Goal: Information Seeking & Learning: Learn about a topic

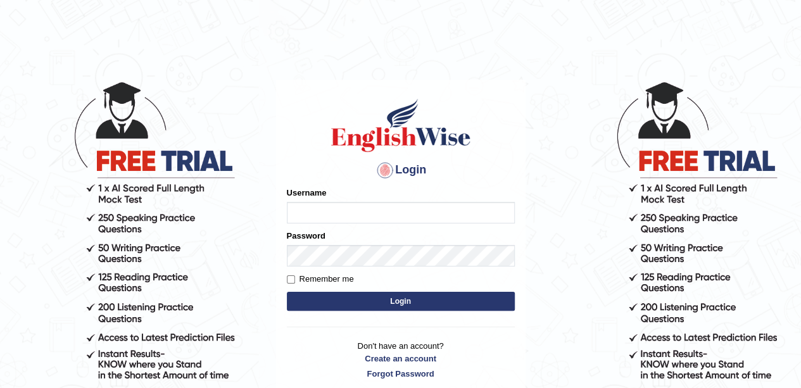
type input "[PERSON_NAME]"
click at [389, 306] on button "Login" at bounding box center [401, 301] width 228 height 19
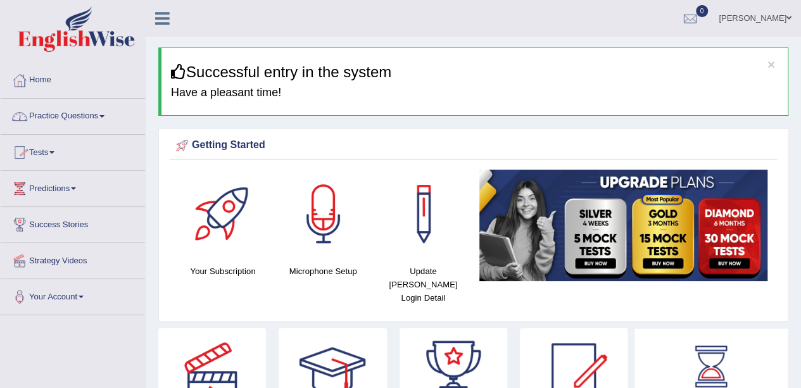
click at [104, 111] on link "Practice Questions" at bounding box center [73, 115] width 144 height 32
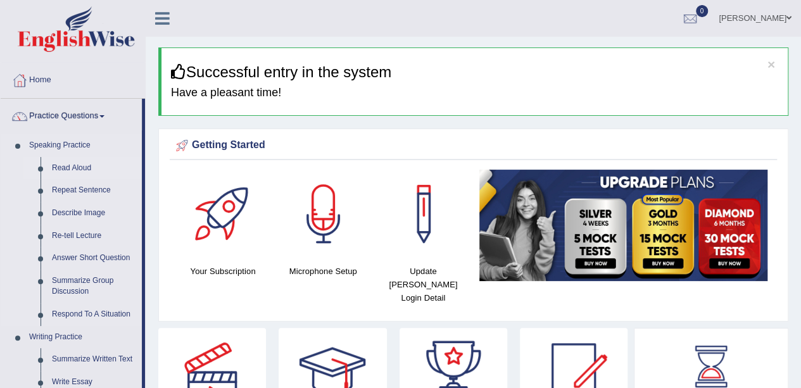
click at [84, 169] on link "Read Aloud" at bounding box center [94, 168] width 96 height 23
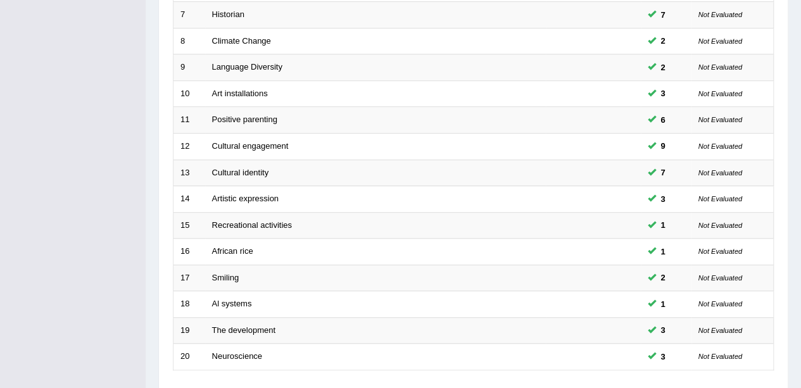
scroll to position [380, 0]
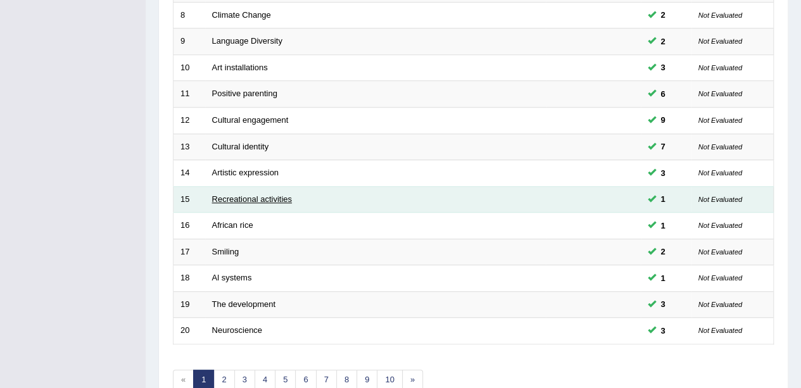
click at [247, 196] on link "Recreational activities" at bounding box center [252, 198] width 80 height 9
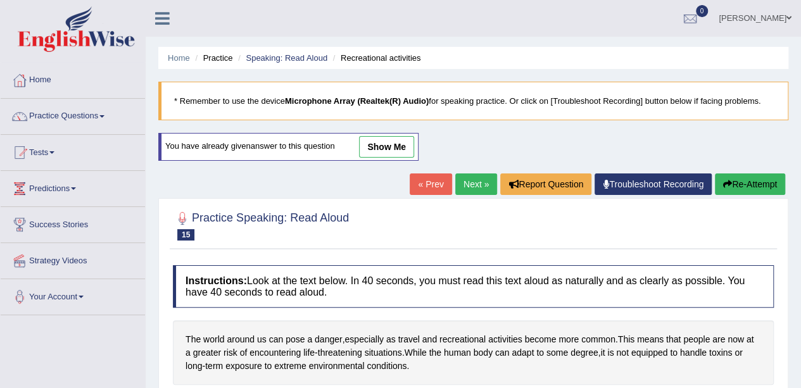
click at [380, 141] on link "show me" at bounding box center [386, 147] width 55 height 22
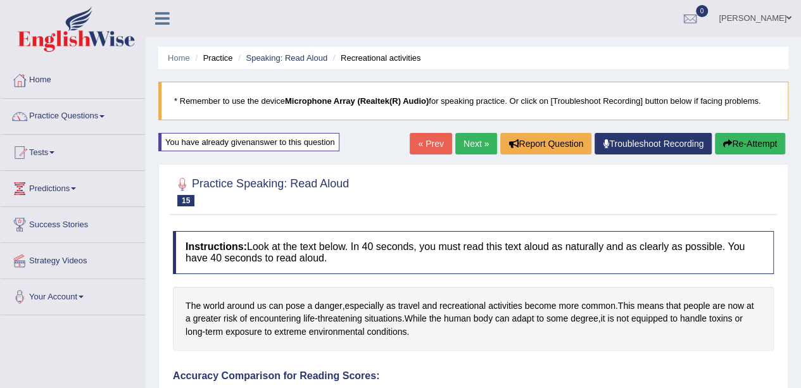
click at [469, 147] on link "Next »" at bounding box center [476, 144] width 42 height 22
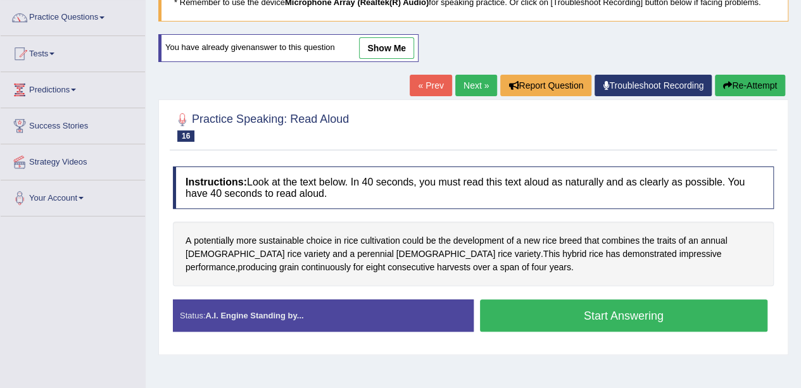
scroll to position [104, 0]
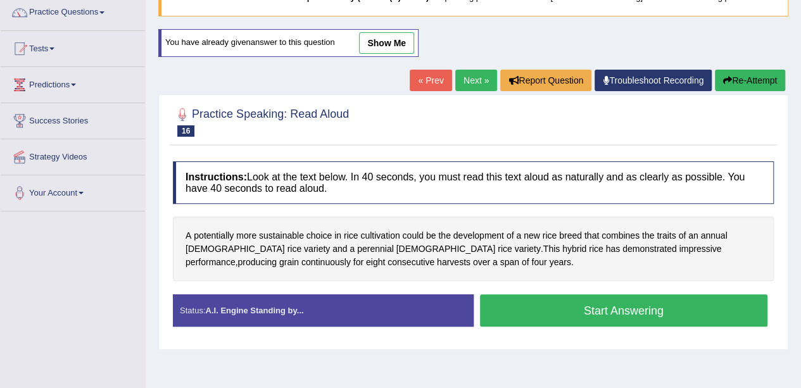
drag, startPoint x: 0, startPoint y: 0, endPoint x: 380, endPoint y: 141, distance: 405.7
click at [380, 141] on div "Practice Speaking: Read Aloud 16 African rice" at bounding box center [473, 123] width 607 height 44
click at [666, 235] on span "traits" at bounding box center [665, 235] width 19 height 13
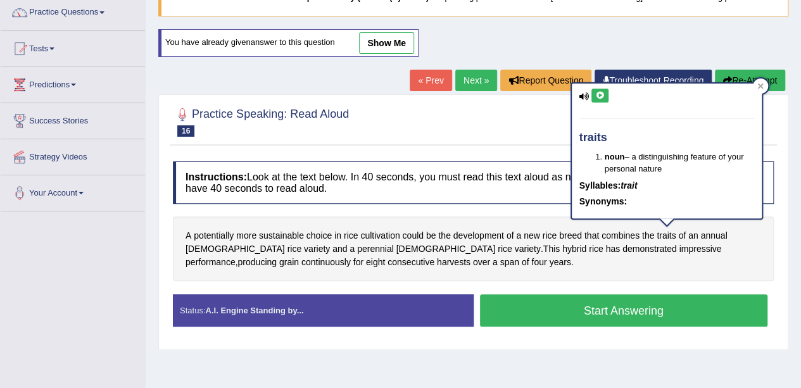
click at [606, 93] on button at bounding box center [599, 96] width 17 height 14
click at [357, 249] on span "perennial" at bounding box center [375, 248] width 37 height 13
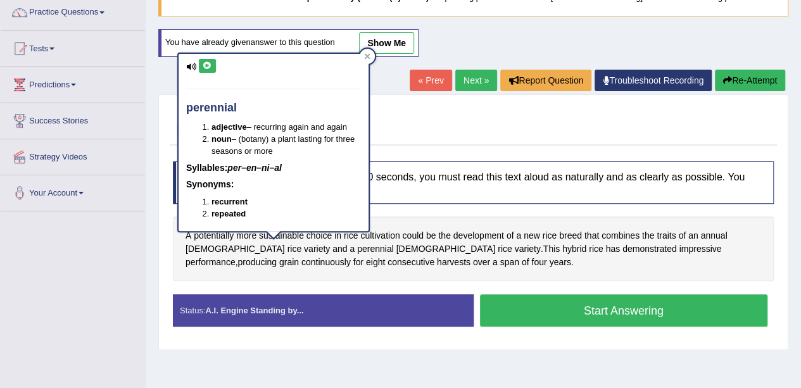
click at [209, 69] on button at bounding box center [207, 66] width 17 height 14
click at [147, 114] on div "Home Practice Speaking: Read Aloud African rice * Remember to use the device Mi…" at bounding box center [473, 212] width 655 height 633
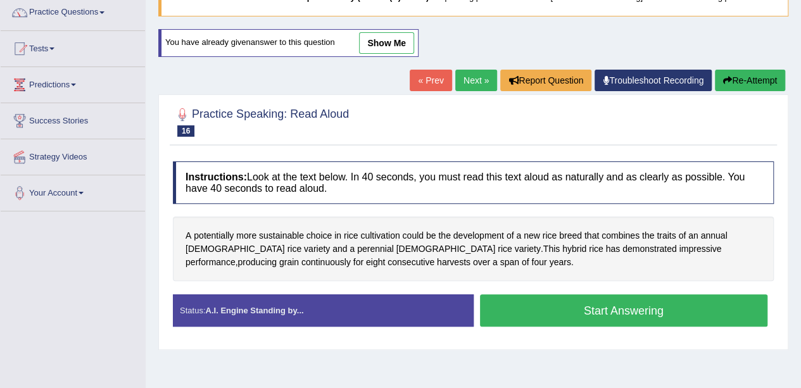
click at [615, 303] on button "Start Answering" at bounding box center [624, 310] width 288 height 32
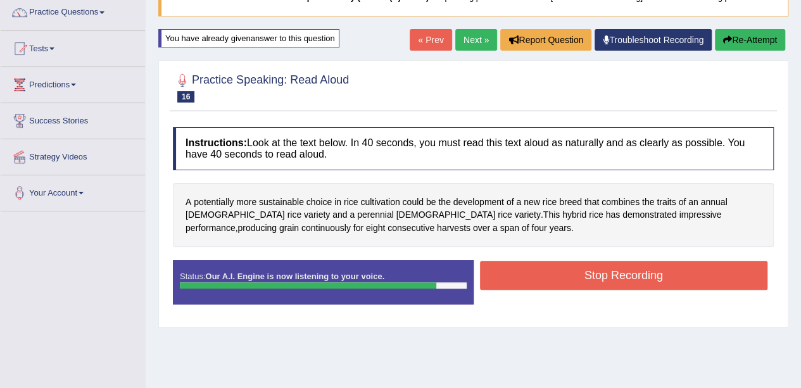
click at [628, 277] on button "Stop Recording" at bounding box center [624, 275] width 288 height 29
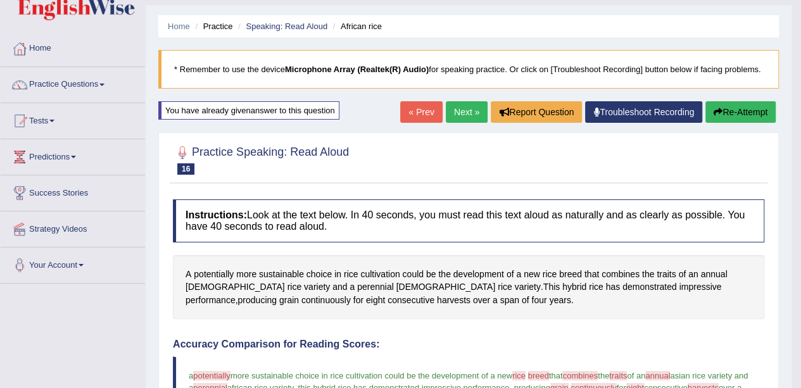
scroll to position [0, 0]
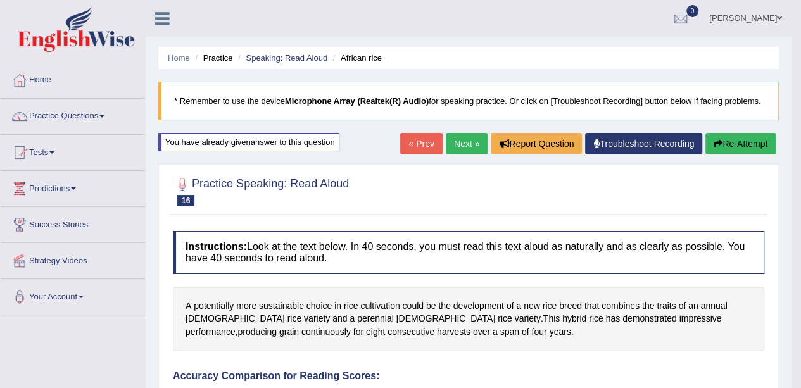
click at [736, 147] on button "Re-Attempt" at bounding box center [740, 144] width 70 height 22
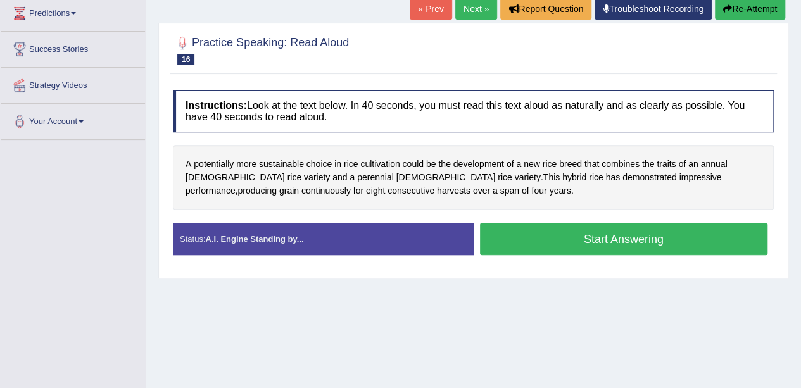
scroll to position [190, 0]
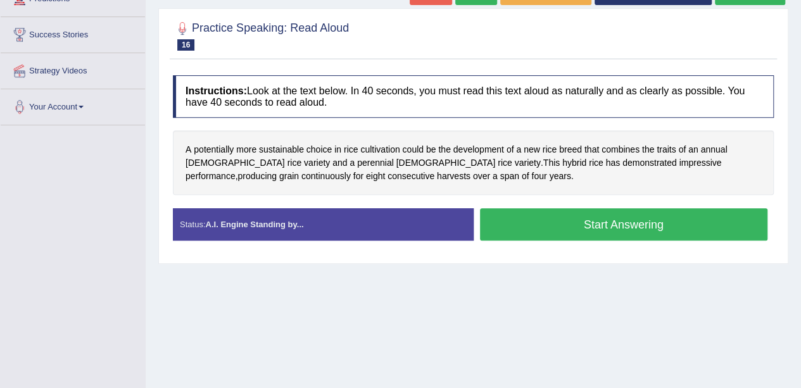
click at [627, 223] on button "Start Answering" at bounding box center [624, 224] width 288 height 32
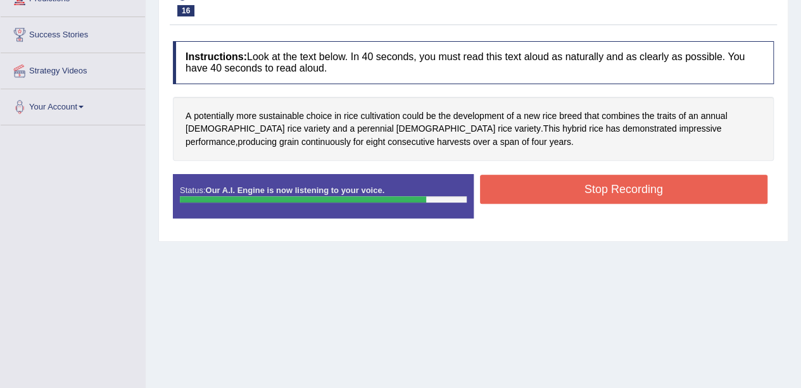
click at [628, 178] on button "Stop Recording" at bounding box center [624, 189] width 288 height 29
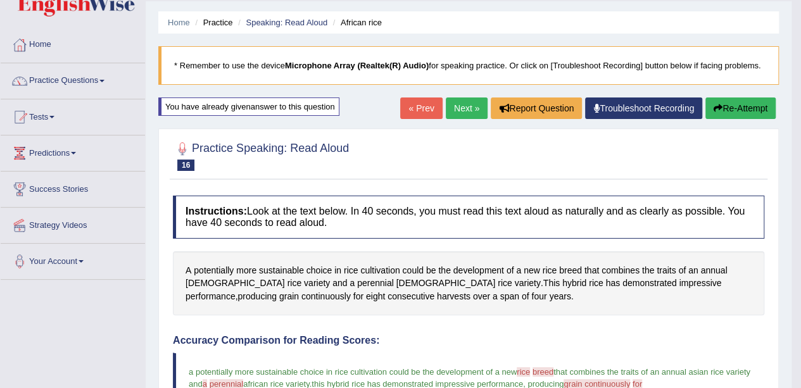
scroll to position [63, 0]
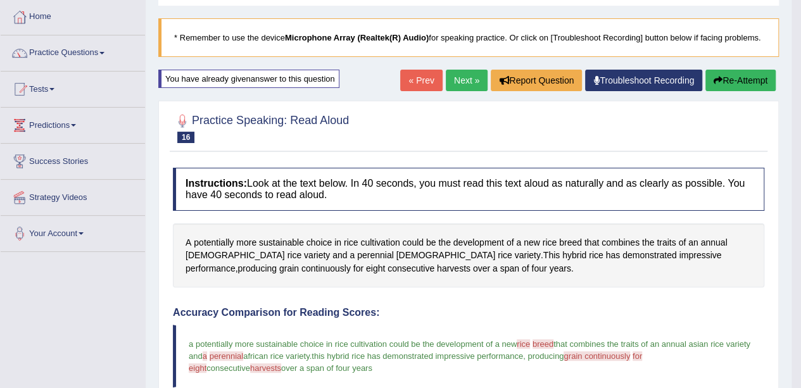
click at [735, 80] on button "Re-Attempt" at bounding box center [740, 81] width 70 height 22
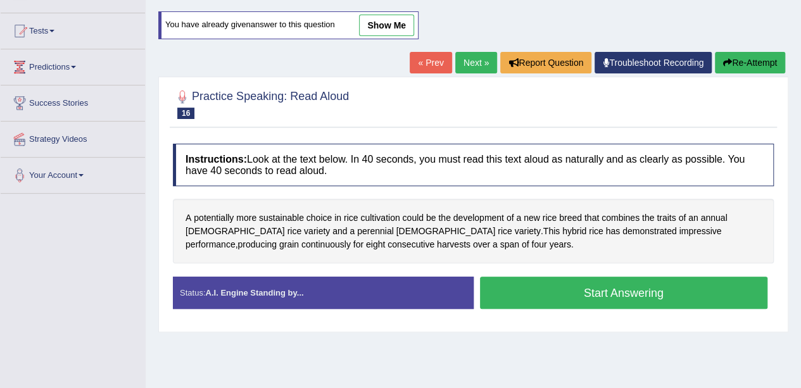
scroll to position [190, 0]
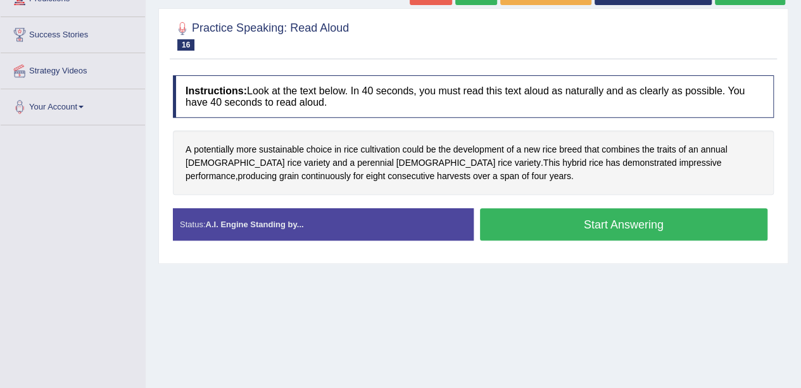
click at [590, 223] on button "Start Answering" at bounding box center [624, 224] width 288 height 32
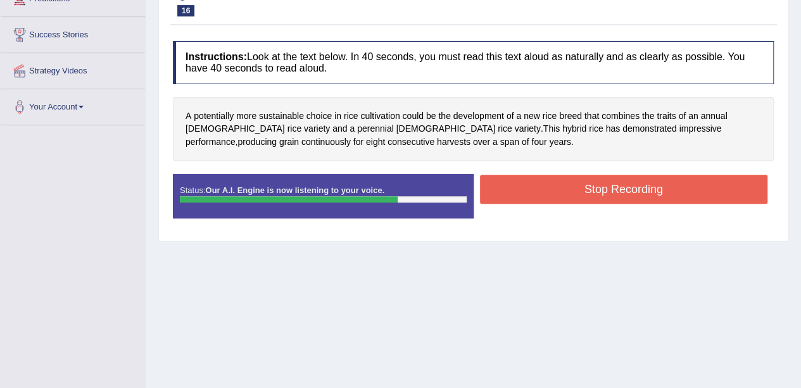
click at [590, 188] on button "Stop Recording" at bounding box center [624, 189] width 288 height 29
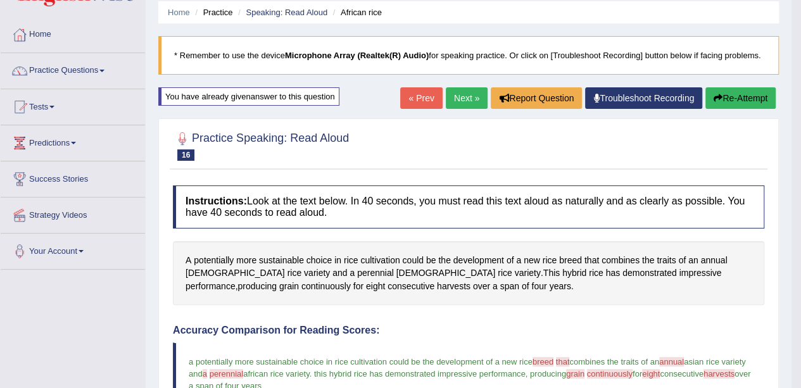
scroll to position [0, 0]
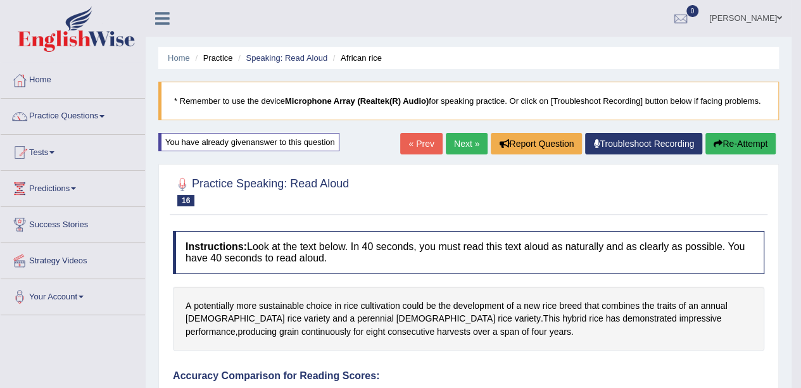
click at [746, 139] on button "Re-Attempt" at bounding box center [740, 144] width 70 height 22
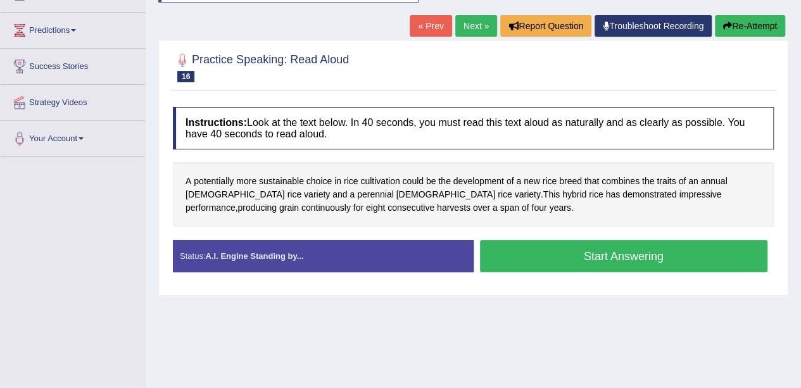
scroll to position [190, 0]
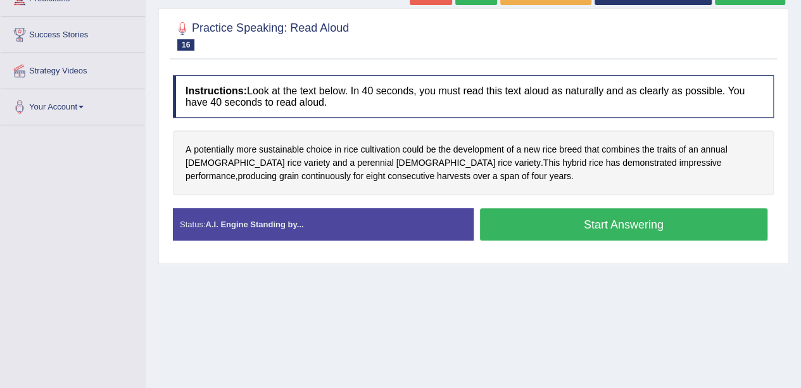
click at [664, 216] on button "Start Answering" at bounding box center [624, 224] width 288 height 32
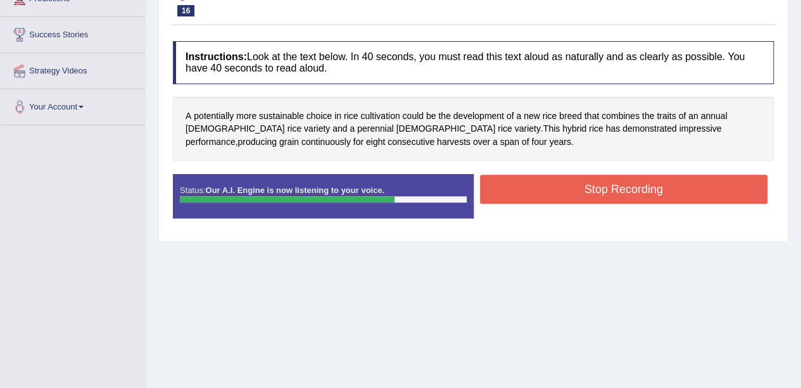
click at [663, 182] on button "Stop Recording" at bounding box center [624, 189] width 288 height 29
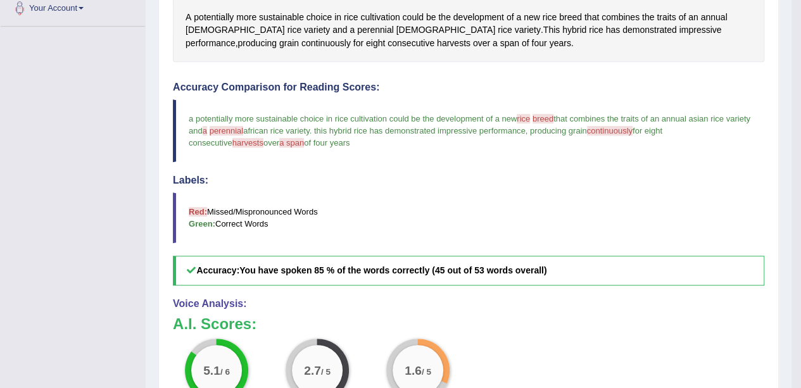
scroll to position [35, 0]
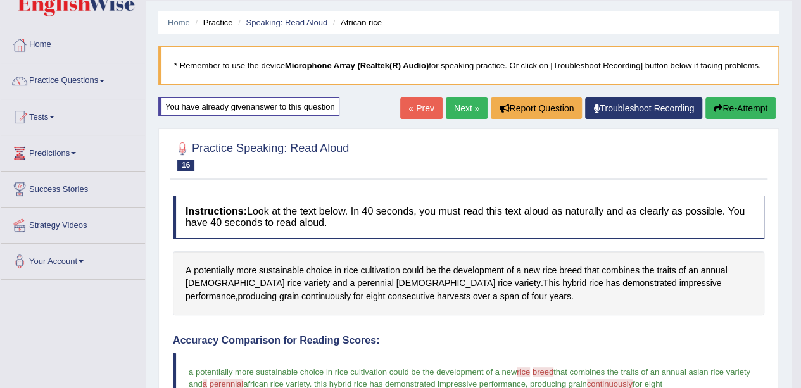
click at [103, 83] on link "Practice Questions" at bounding box center [73, 79] width 144 height 32
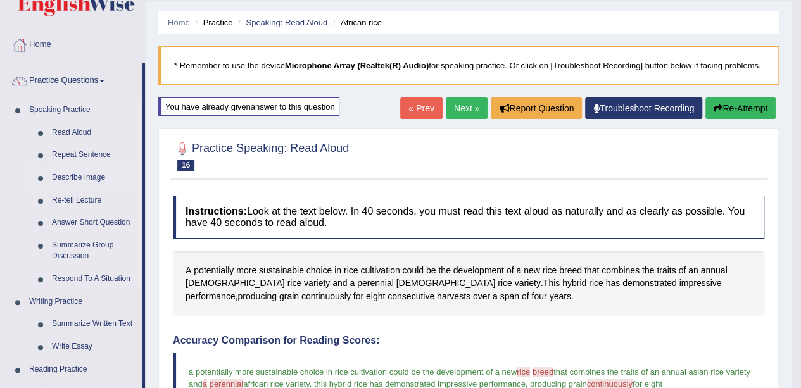
click at [86, 180] on link "Describe Image" at bounding box center [94, 177] width 96 height 23
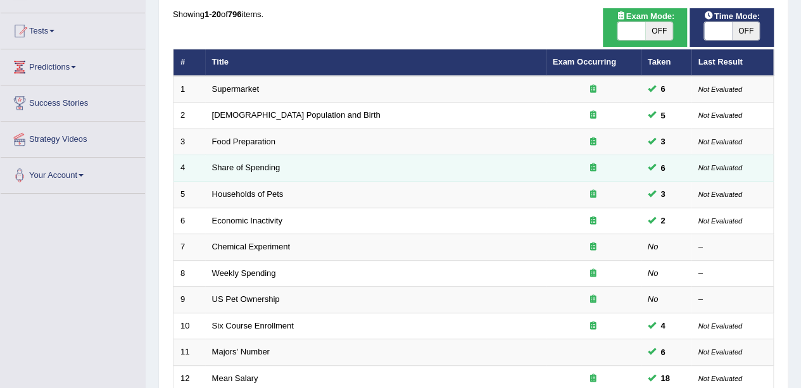
scroll to position [127, 0]
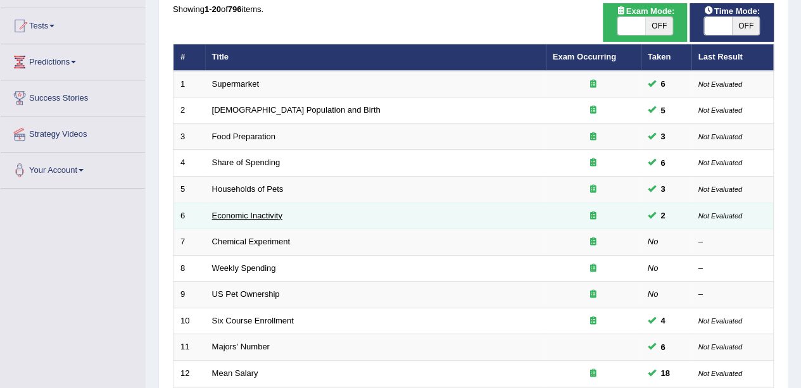
click at [239, 215] on link "Economic Inactivity" at bounding box center [247, 215] width 70 height 9
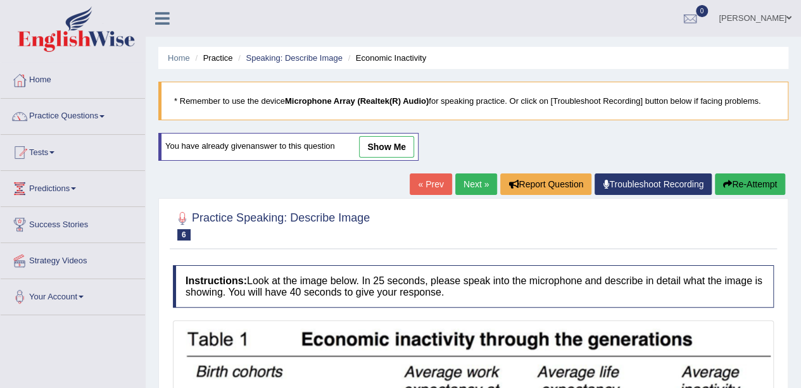
click at [404, 145] on link "show me" at bounding box center [386, 147] width 55 height 22
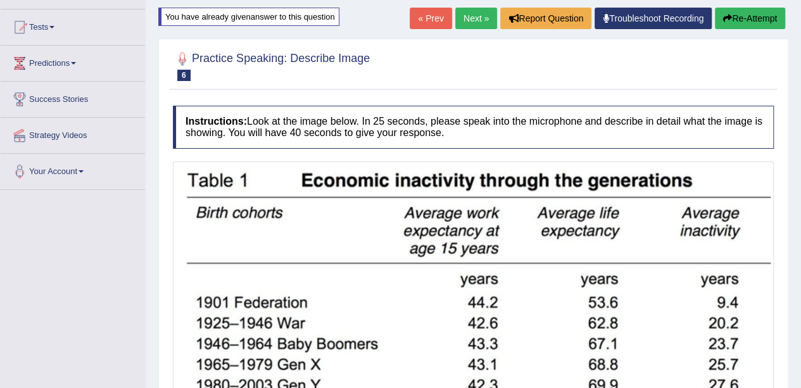
scroll to position [84, 0]
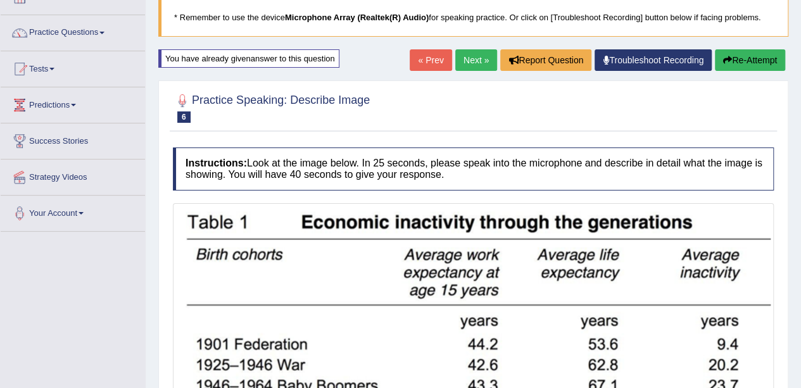
click at [735, 56] on button "Re-Attempt" at bounding box center [750, 60] width 70 height 22
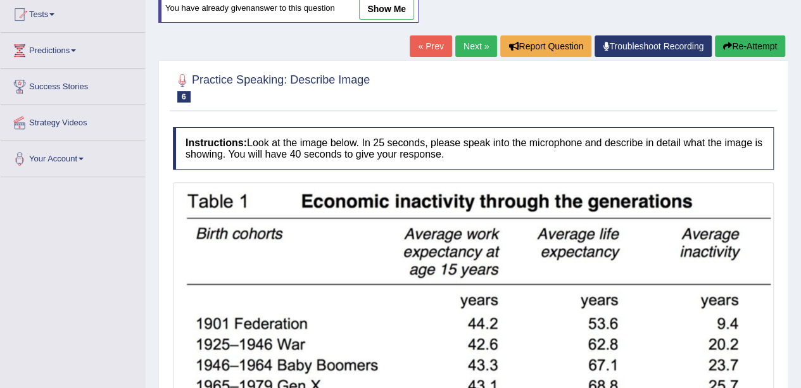
scroll to position [273, 0]
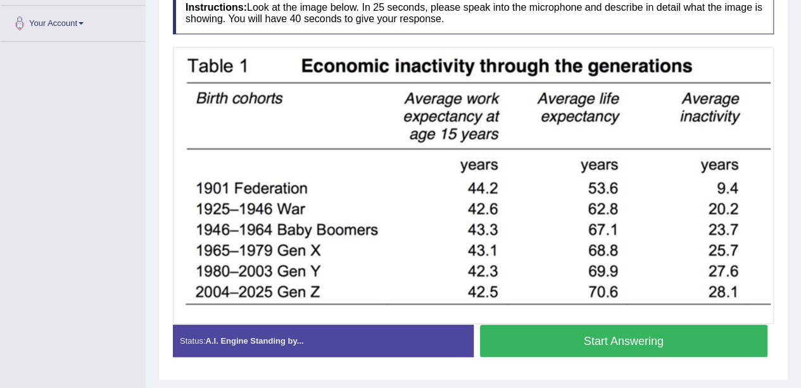
click at [642, 342] on button "Start Answering" at bounding box center [624, 341] width 288 height 32
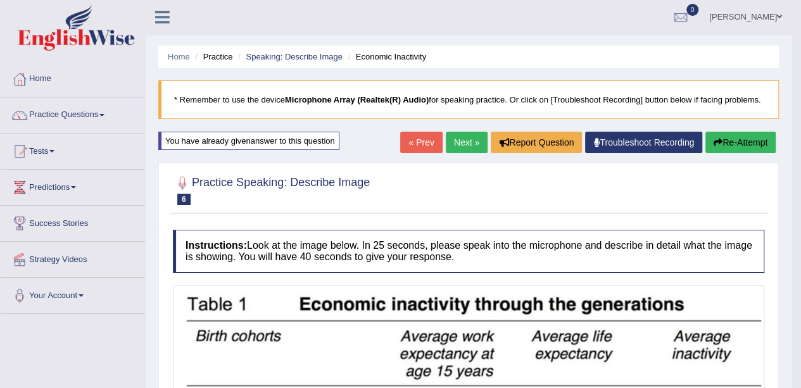
scroll to position [0, 0]
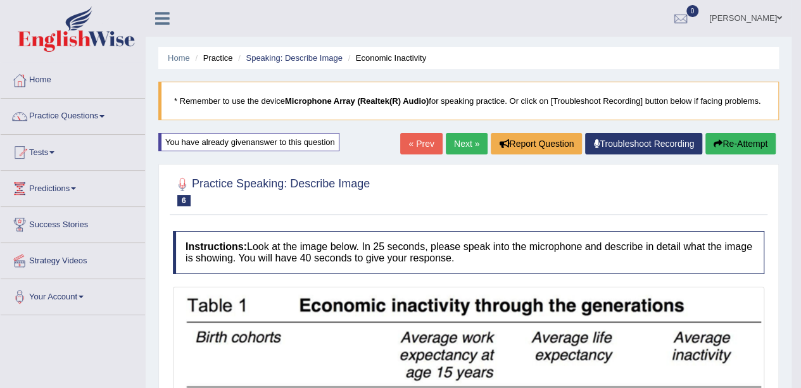
click at [737, 142] on button "Re-Attempt" at bounding box center [740, 144] width 70 height 22
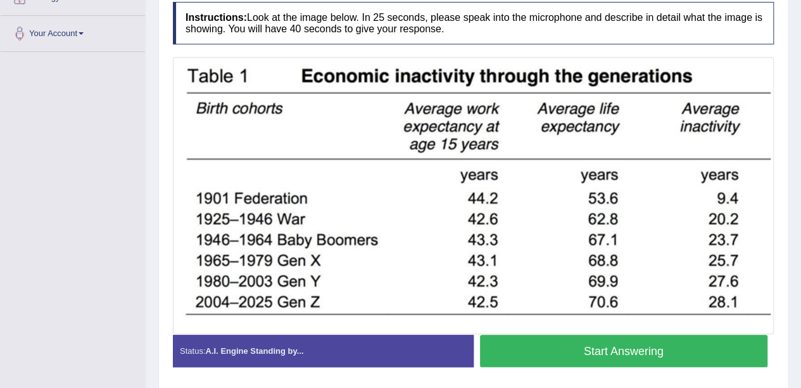
scroll to position [284, 0]
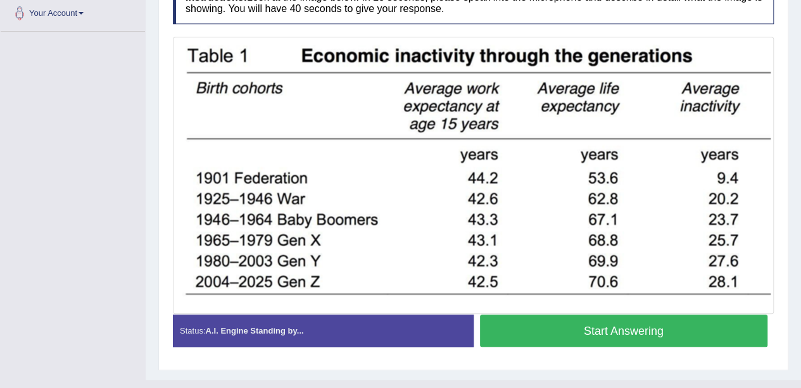
click at [607, 328] on button "Start Answering" at bounding box center [624, 331] width 288 height 32
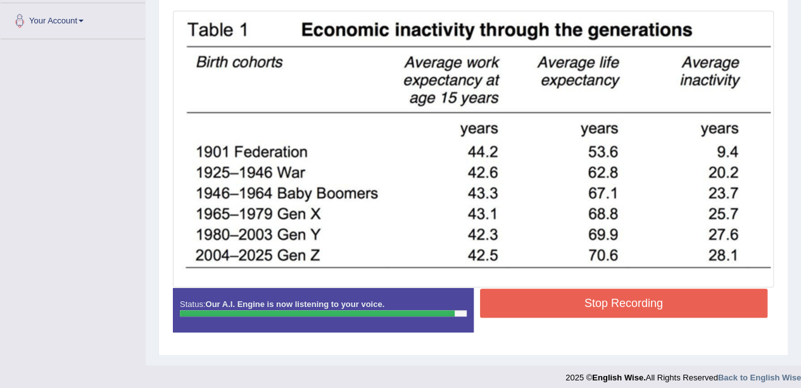
click at [604, 302] on button "Stop Recording" at bounding box center [624, 303] width 288 height 29
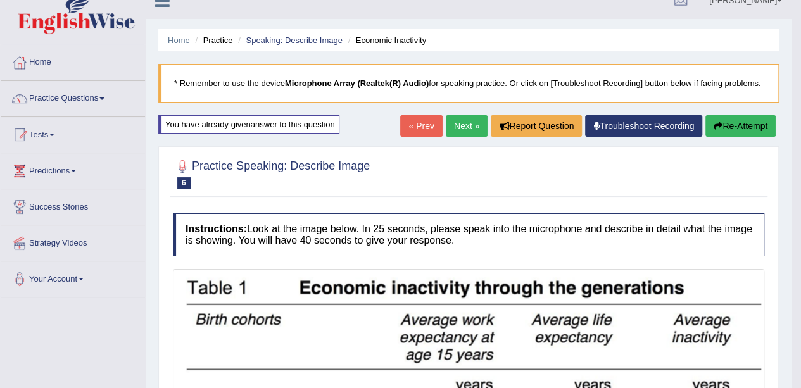
scroll to position [0, 0]
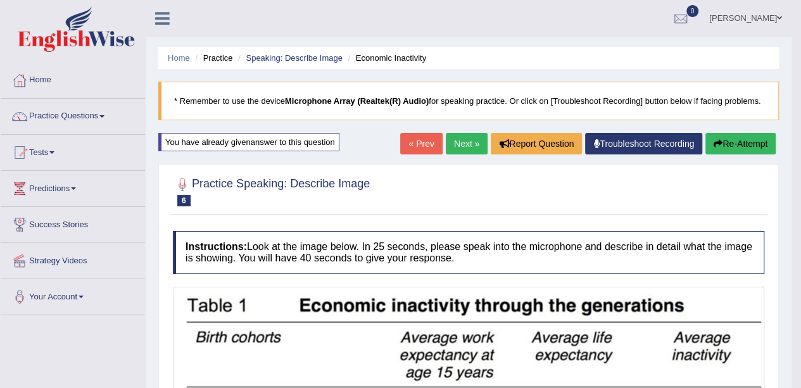
click at [738, 149] on button "Re-Attempt" at bounding box center [740, 144] width 70 height 22
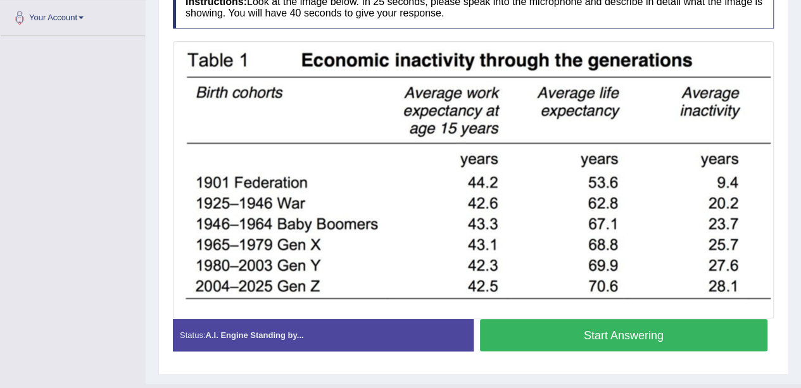
scroll to position [304, 0]
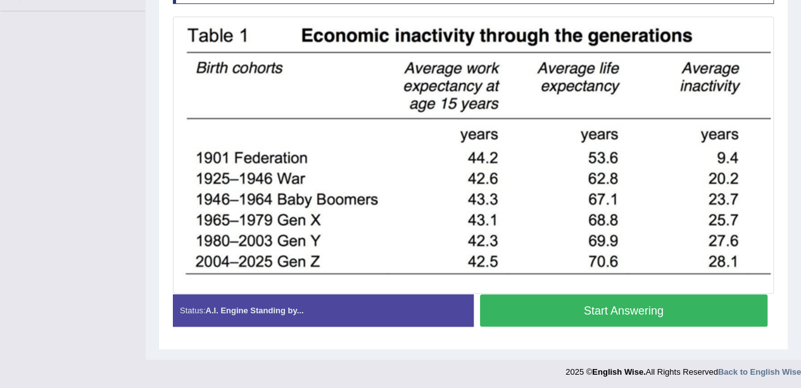
click at [613, 304] on button "Start Answering" at bounding box center [624, 310] width 288 height 32
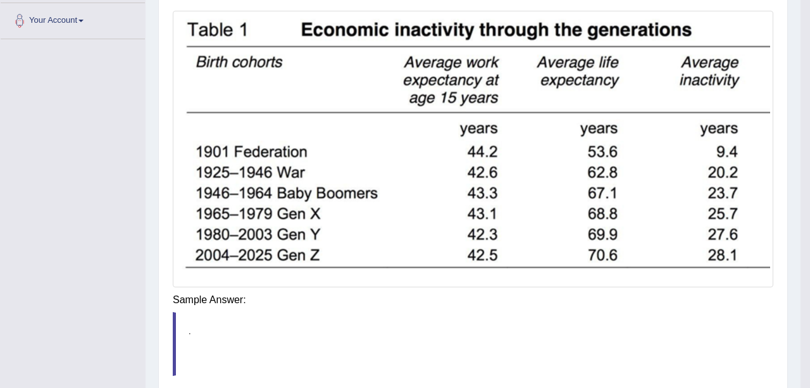
click at [603, 305] on div "Instructions: Look at the image below. In 25 seconds, please speak into the mic…" at bounding box center [473, 199] width 607 height 500
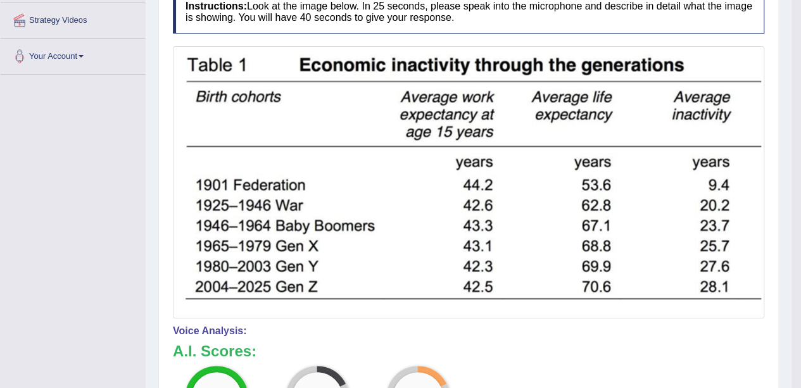
scroll to position [86, 0]
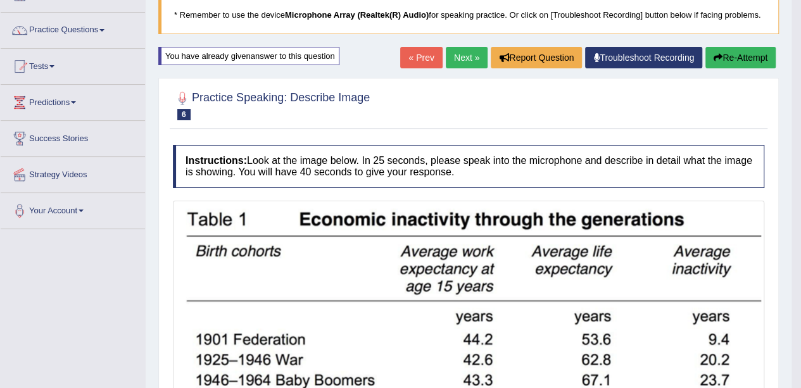
click at [459, 61] on link "Next »" at bounding box center [467, 58] width 42 height 22
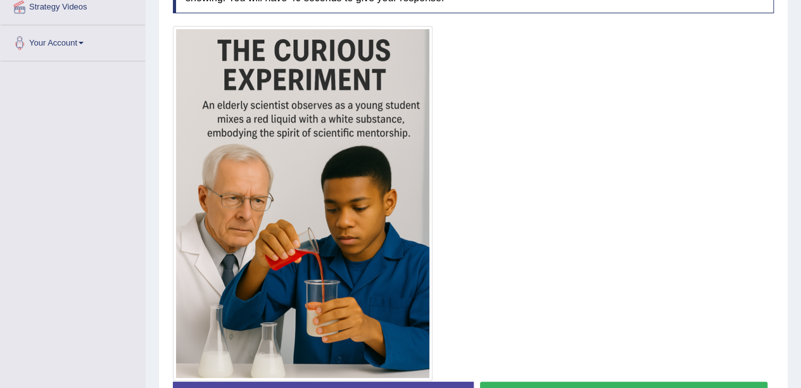
scroll to position [278, 0]
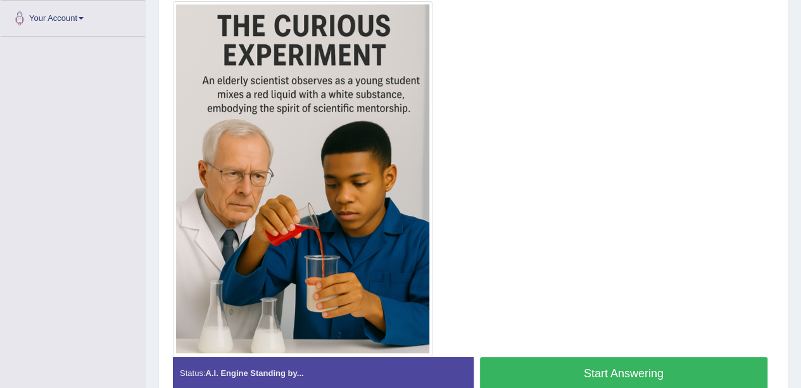
click at [635, 373] on button "Start Answering" at bounding box center [624, 373] width 288 height 32
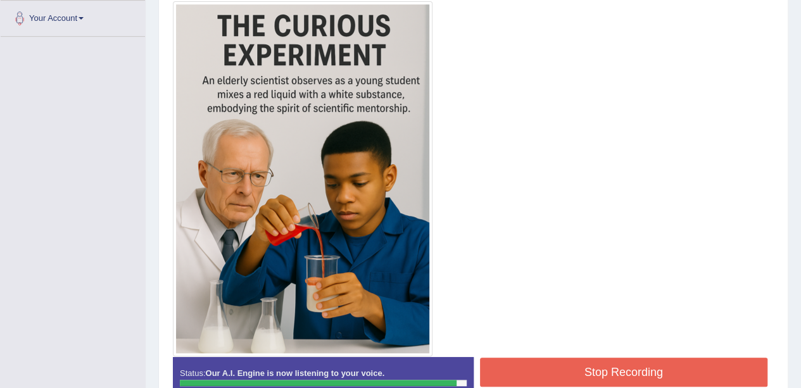
click at [669, 365] on button "Stop Recording" at bounding box center [624, 372] width 288 height 29
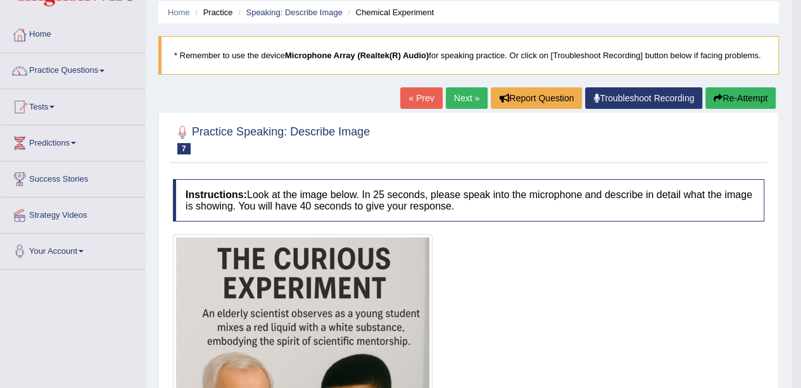
scroll to position [0, 0]
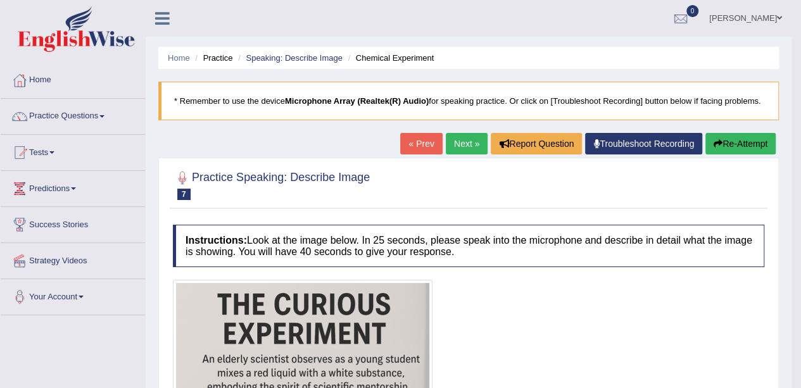
click at [735, 145] on button "Re-Attempt" at bounding box center [740, 144] width 70 height 22
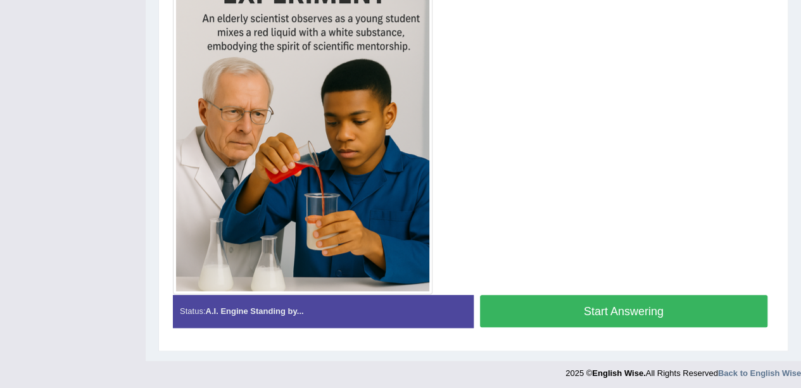
scroll to position [382, 0]
